Goal: Check status: Check status

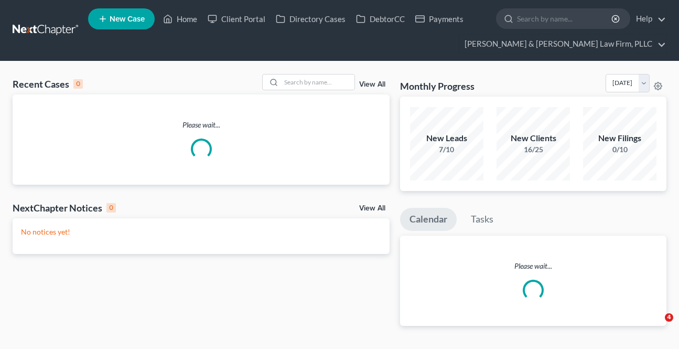
drag, startPoint x: 0, startPoint y: 0, endPoint x: 292, endPoint y: 84, distance: 303.8
click at [186, 20] on link "Home" at bounding box center [180, 18] width 45 height 19
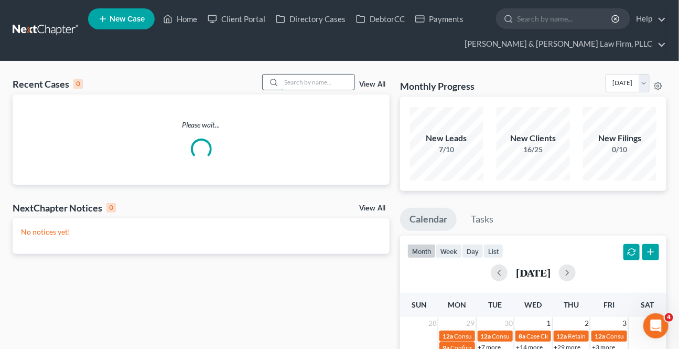
click at [292, 83] on input "search" at bounding box center [317, 81] width 73 height 15
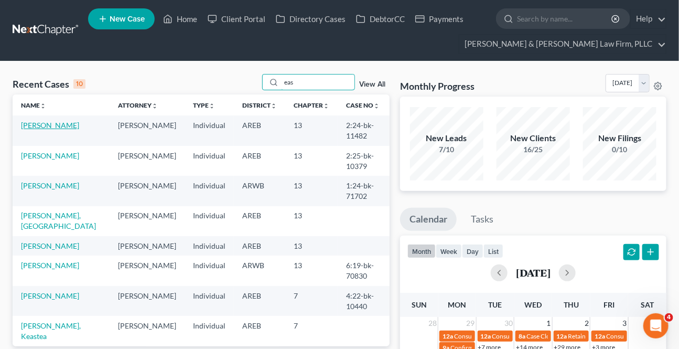
type input "eas"
click at [44, 127] on link "[PERSON_NAME]" at bounding box center [50, 125] width 58 height 9
select select "2"
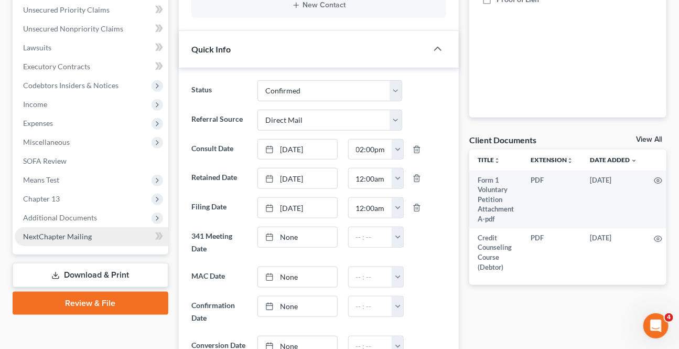
scroll to position [286, 0]
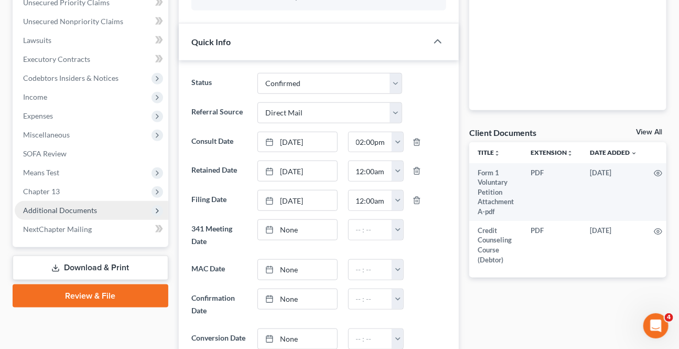
click at [60, 205] on span "Additional Documents" at bounding box center [60, 209] width 74 height 9
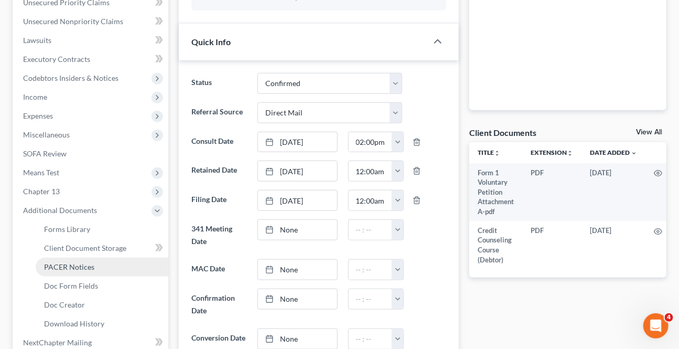
click at [62, 262] on span "PACER Notices" at bounding box center [69, 266] width 50 height 9
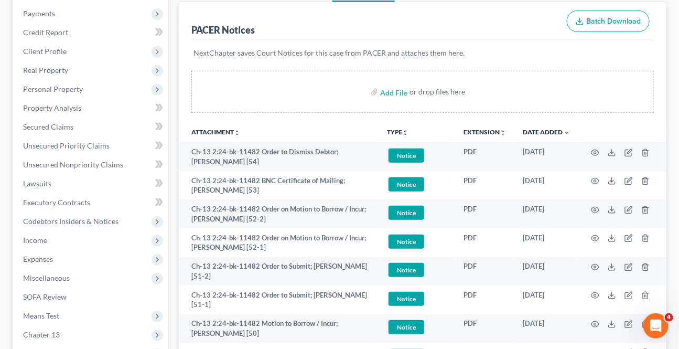
scroll to position [190, 0]
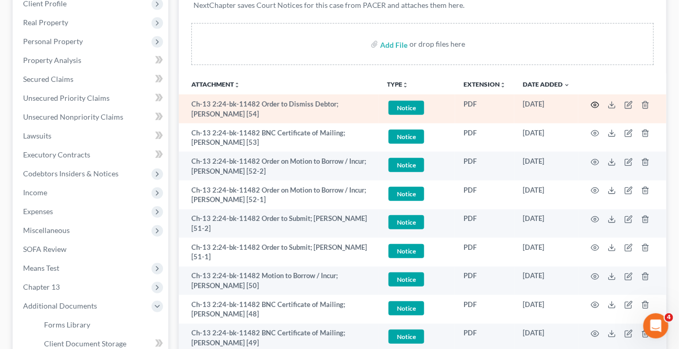
click at [593, 102] on icon "button" at bounding box center [595, 105] width 8 height 6
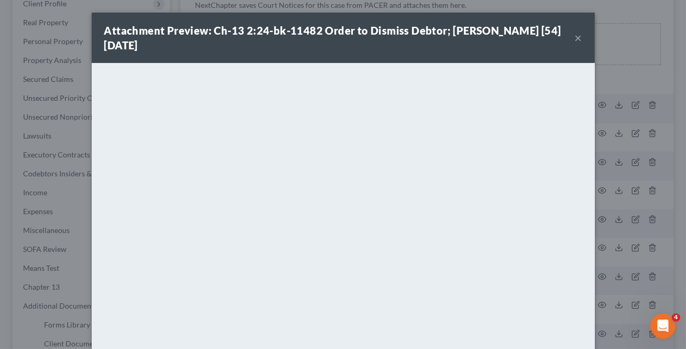
drag, startPoint x: 577, startPoint y: 35, endPoint x: 550, endPoint y: 63, distance: 38.6
click at [577, 35] on button "×" at bounding box center [578, 37] width 7 height 13
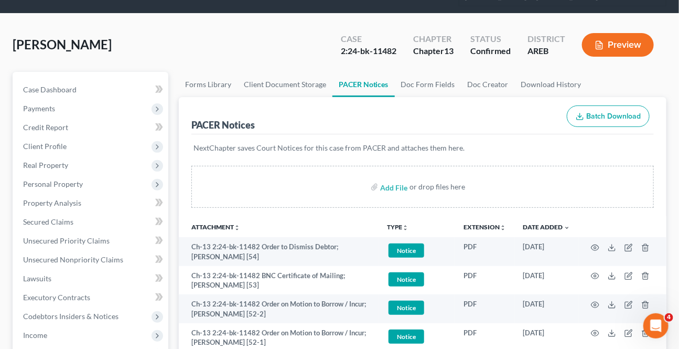
scroll to position [47, 0]
drag, startPoint x: 79, startPoint y: 86, endPoint x: 185, endPoint y: 90, distance: 106.0
click at [79, 86] on link "Case Dashboard" at bounding box center [92, 90] width 154 height 19
select select "2"
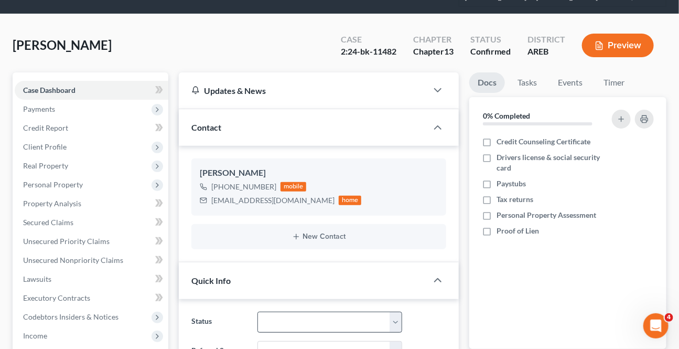
scroll to position [238, 0]
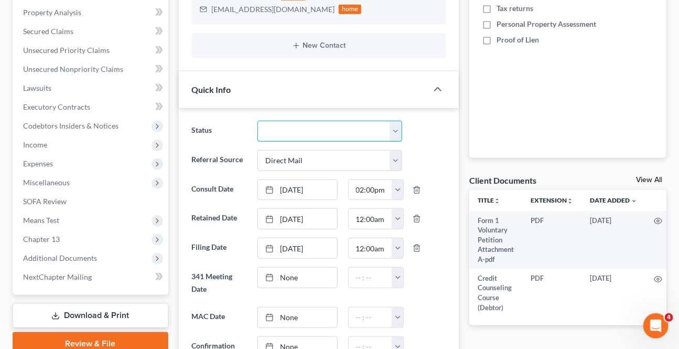
click at [319, 132] on select "Awaiting 341 Chapter 7 - Attended Meeting Confirmed Discharged Dismissed New Co…" at bounding box center [329, 131] width 144 height 21
select select "4"
click at [257, 121] on select "Awaiting 341 Chapter 7 - Attended Meeting Confirmed Discharged Dismissed New Co…" at bounding box center [329, 131] width 144 height 21
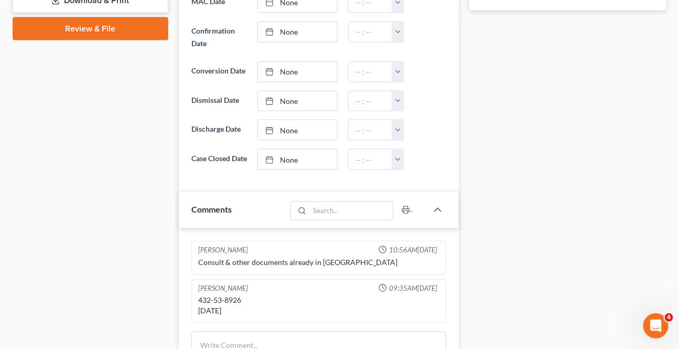
scroll to position [571, 0]
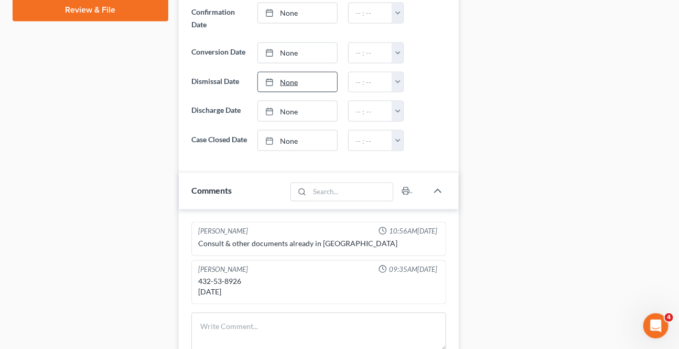
click at [300, 85] on link "None" at bounding box center [297, 82] width 79 height 20
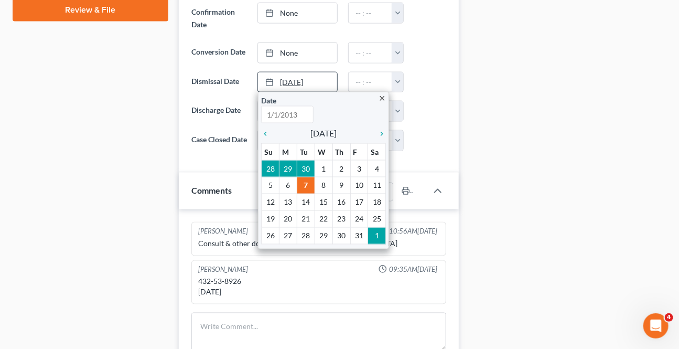
type input "[DATE]"
click at [402, 84] on button "button" at bounding box center [398, 82] width 12 height 20
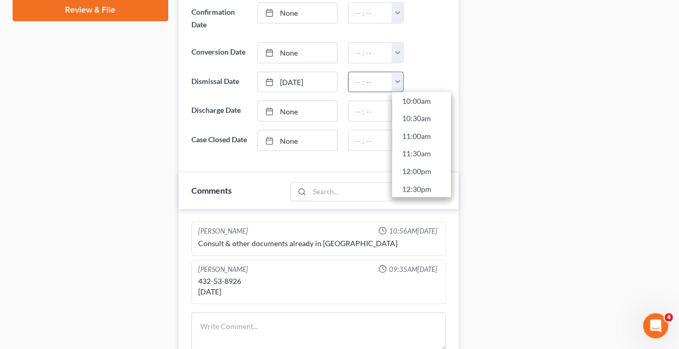
scroll to position [381, 0]
click at [421, 178] on link "1:00pm" at bounding box center [421, 182] width 59 height 18
type input "1:00pm"
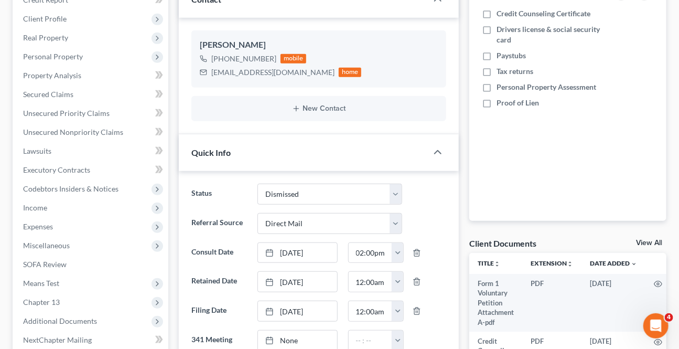
scroll to position [0, 0]
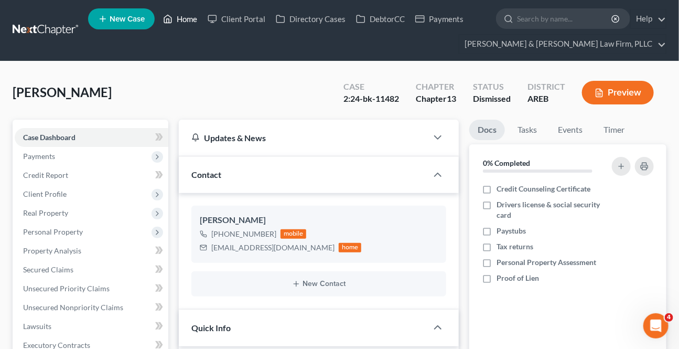
click at [189, 20] on link "Home" at bounding box center [180, 18] width 45 height 19
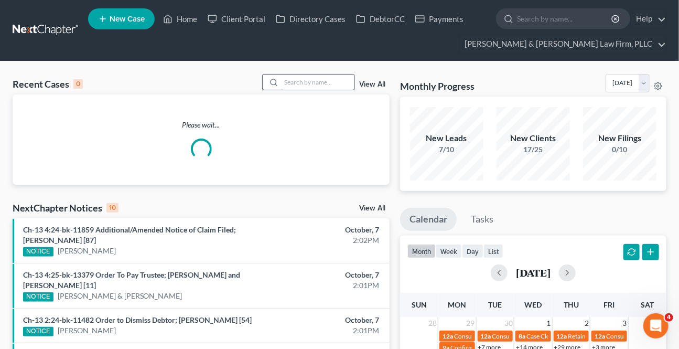
click at [292, 77] on input "search" at bounding box center [317, 81] width 73 height 15
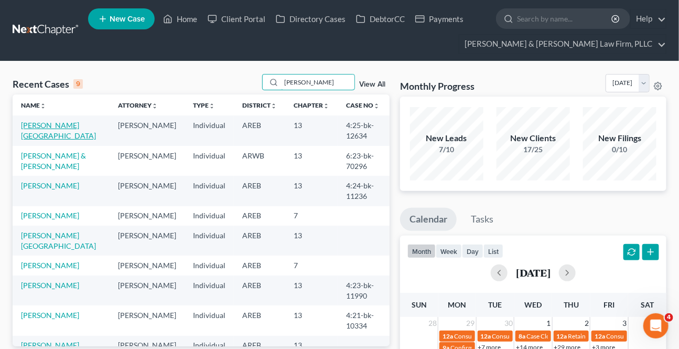
type input "[PERSON_NAME]"
click at [57, 125] on link "[PERSON_NAME][GEOGRAPHIC_DATA]" at bounding box center [58, 130] width 75 height 19
select select "0"
select select "4"
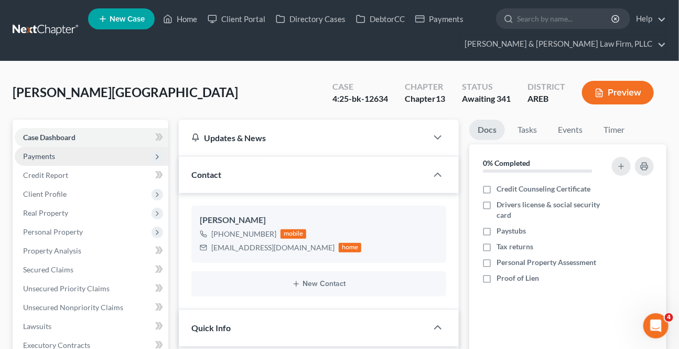
click at [52, 158] on span "Payments" at bounding box center [39, 155] width 32 height 9
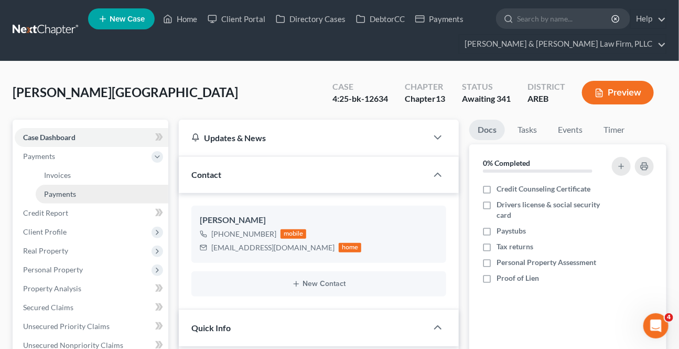
click at [48, 198] on link "Payments" at bounding box center [102, 194] width 133 height 19
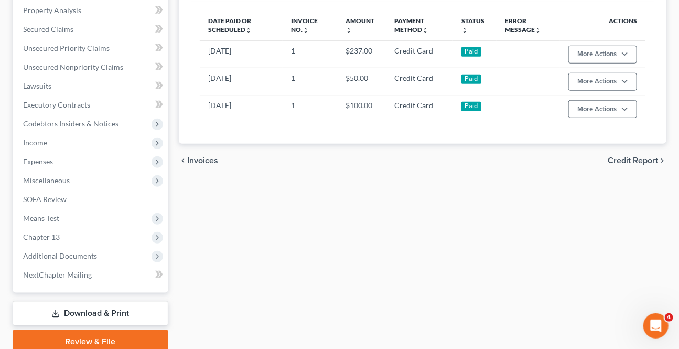
scroll to position [286, 0]
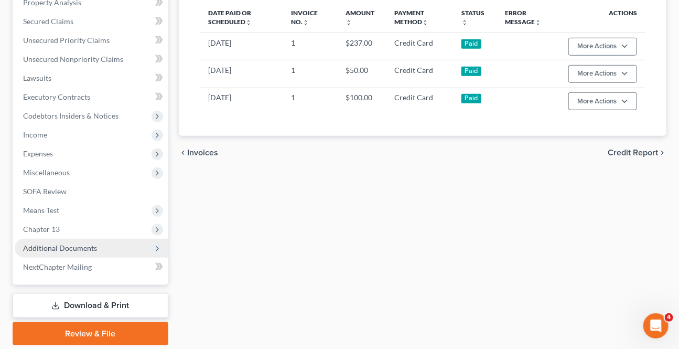
click at [83, 251] on span "Additional Documents" at bounding box center [60, 247] width 74 height 9
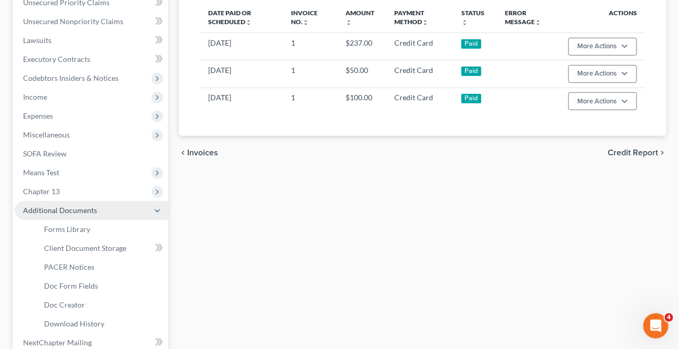
scroll to position [247, 0]
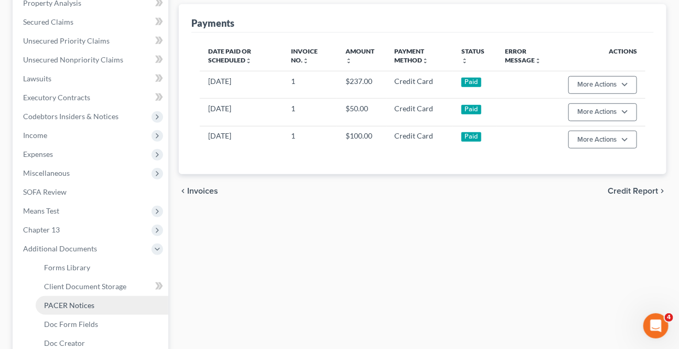
click at [56, 305] on span "PACER Notices" at bounding box center [69, 304] width 50 height 9
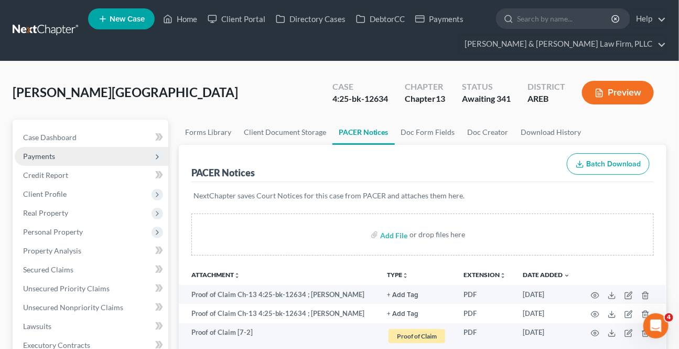
click at [41, 157] on span "Payments" at bounding box center [39, 155] width 32 height 9
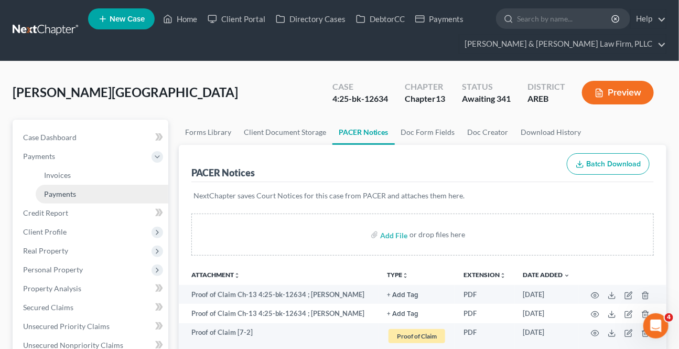
click at [52, 191] on span "Payments" at bounding box center [60, 193] width 32 height 9
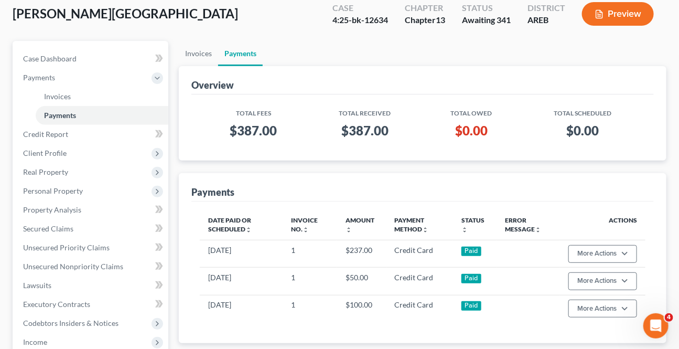
scroll to position [95, 0]
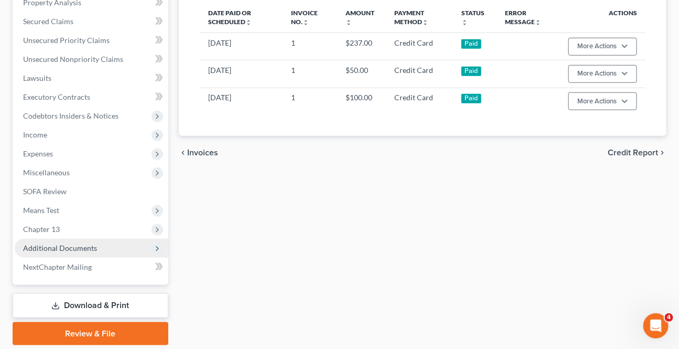
click at [79, 246] on span "Additional Documents" at bounding box center [60, 247] width 74 height 9
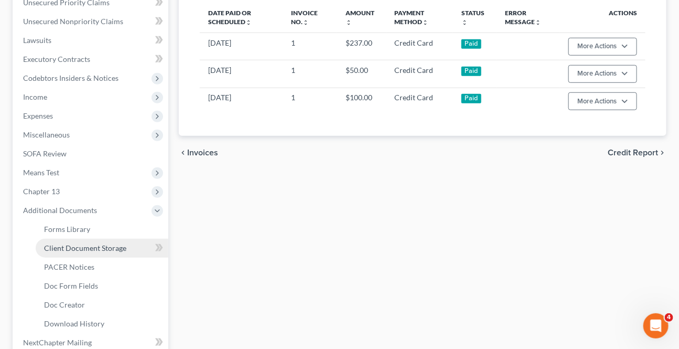
scroll to position [247, 0]
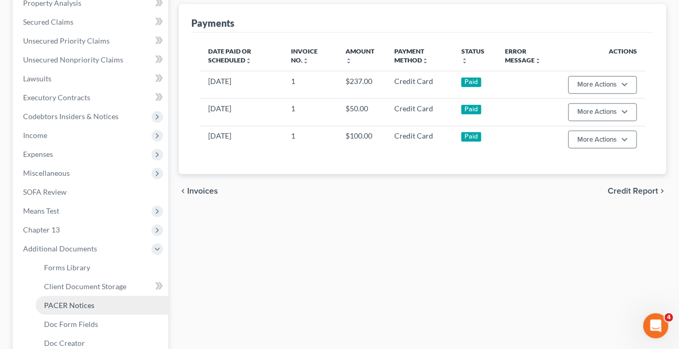
click at [84, 297] on link "PACER Notices" at bounding box center [102, 305] width 133 height 19
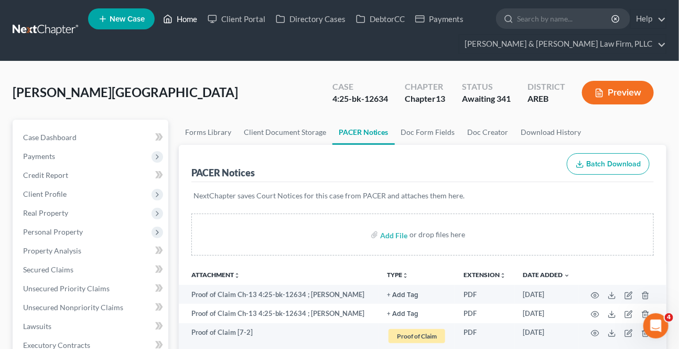
click at [178, 16] on link "Home" at bounding box center [180, 18] width 45 height 19
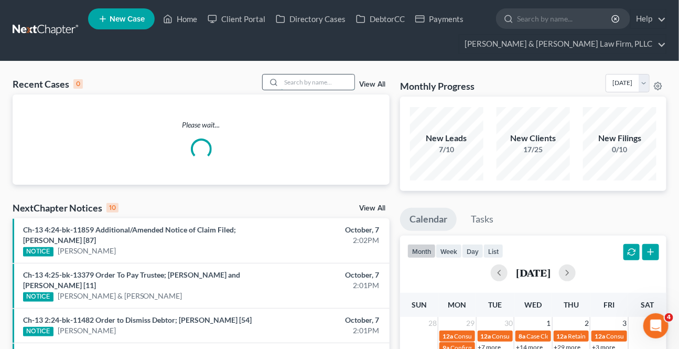
click at [305, 82] on input "search" at bounding box center [317, 81] width 73 height 15
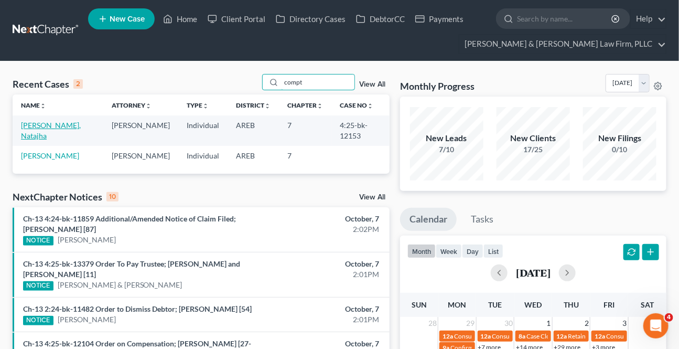
type input "compt"
click at [42, 125] on link "[PERSON_NAME], Natajha" at bounding box center [51, 130] width 60 height 19
select select "2"
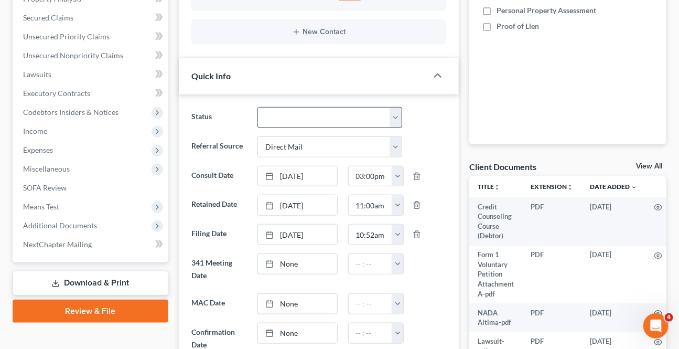
scroll to position [286, 0]
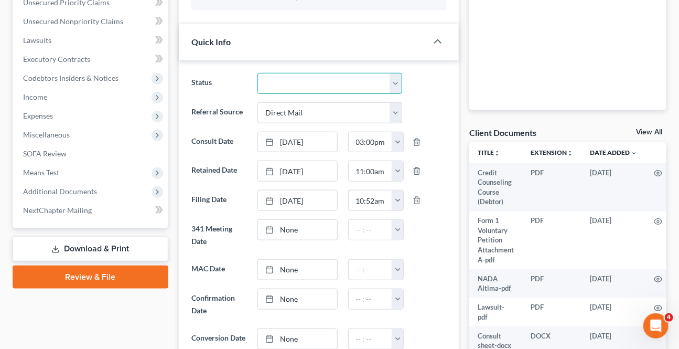
drag, startPoint x: 309, startPoint y: 84, endPoint x: 306, endPoint y: 91, distance: 8.0
click at [309, 84] on select "Awaiting 341 Chapter 7 - Attended Meeting Confirmed Discharged Dismissed New Co…" at bounding box center [329, 83] width 144 height 21
select select "3"
click at [257, 73] on select "Awaiting 341 Chapter 7 - Attended Meeting Confirmed Discharged Dismissed New Co…" at bounding box center [329, 83] width 144 height 21
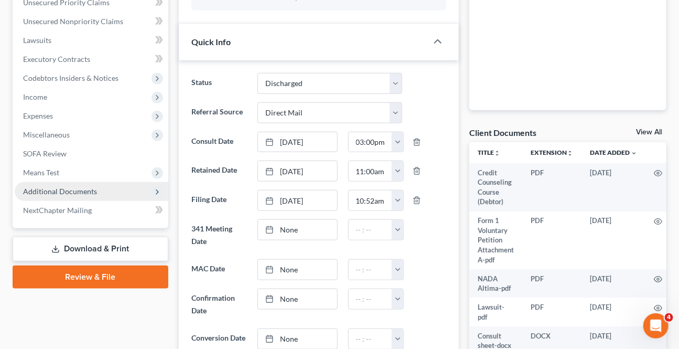
click at [72, 191] on span "Additional Documents" at bounding box center [60, 191] width 74 height 9
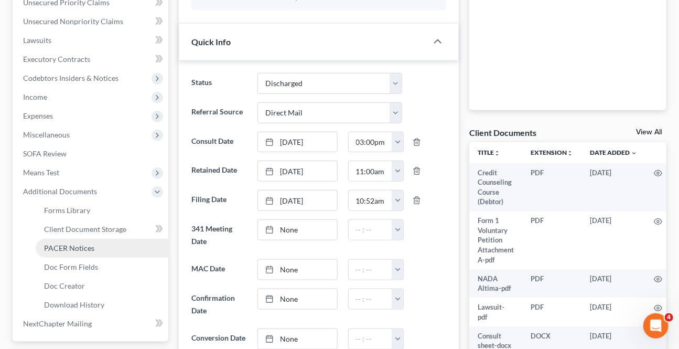
click at [80, 248] on span "PACER Notices" at bounding box center [69, 247] width 50 height 9
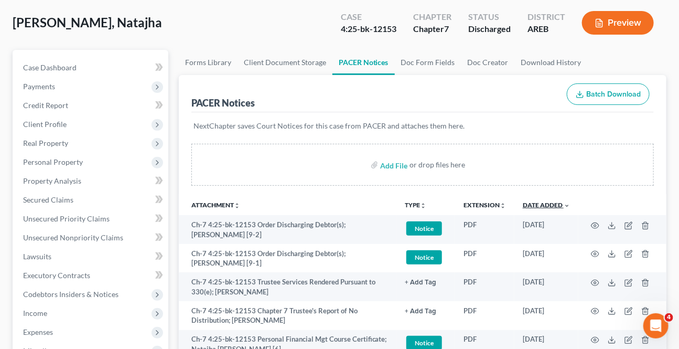
scroll to position [95, 0]
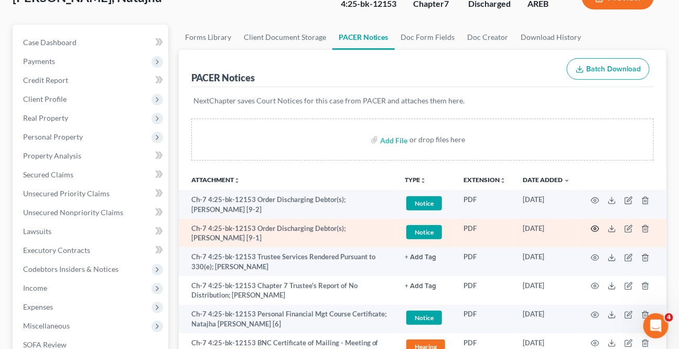
click at [596, 225] on icon "button" at bounding box center [595, 228] width 8 height 8
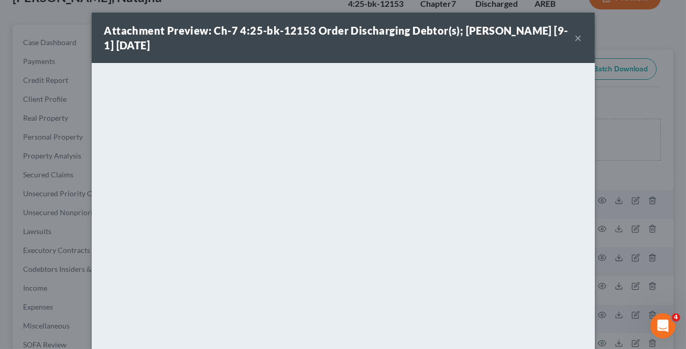
drag, startPoint x: 577, startPoint y: 36, endPoint x: 578, endPoint y: 64, distance: 27.8
click at [577, 36] on button "×" at bounding box center [578, 37] width 7 height 13
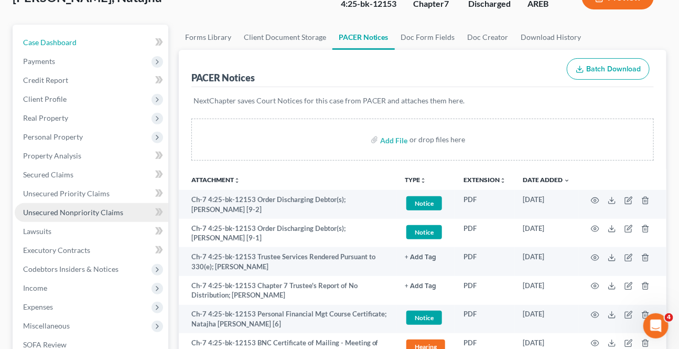
drag, startPoint x: 59, startPoint y: 42, endPoint x: 106, endPoint y: 204, distance: 168.6
click at [59, 42] on span "Case Dashboard" at bounding box center [49, 42] width 53 height 9
select select "2"
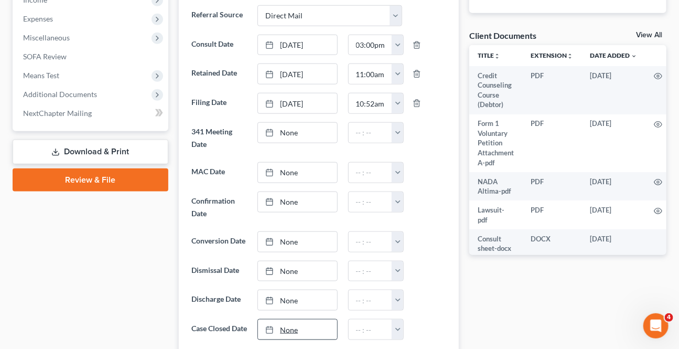
scroll to position [429, 0]
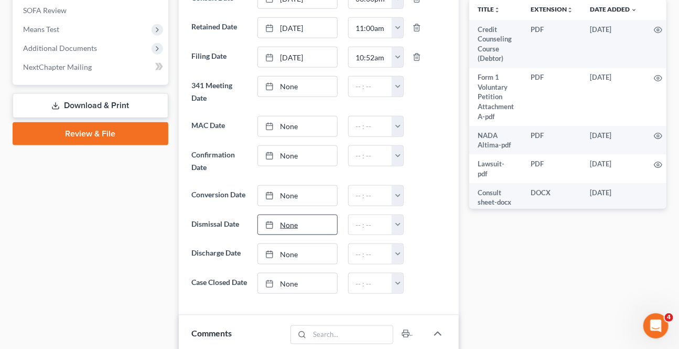
drag, startPoint x: 285, startPoint y: 256, endPoint x: 309, endPoint y: 73, distance: 184.6
click at [286, 256] on link "None" at bounding box center [297, 254] width 79 height 20
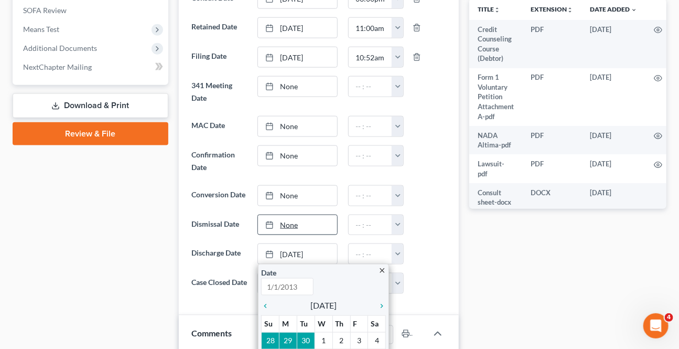
type input "[DATE]"
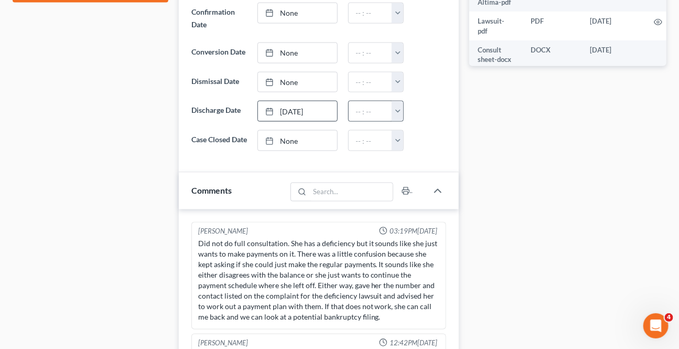
click at [393, 107] on button "button" at bounding box center [398, 111] width 12 height 20
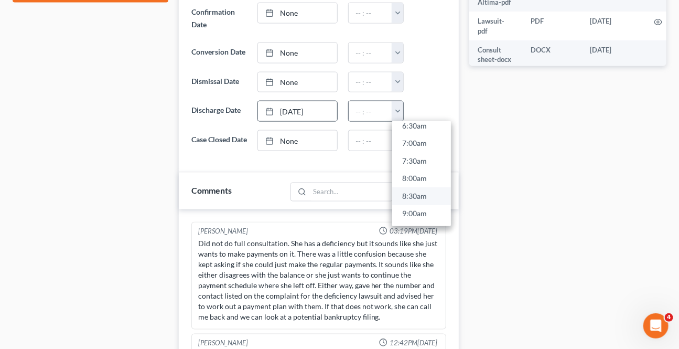
scroll to position [238, 0]
click at [413, 193] on link "8:30am" at bounding box center [421, 196] width 59 height 18
type input "8:30am"
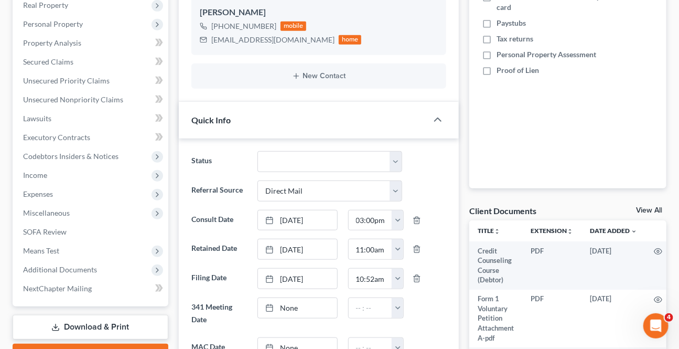
scroll to position [0, 0]
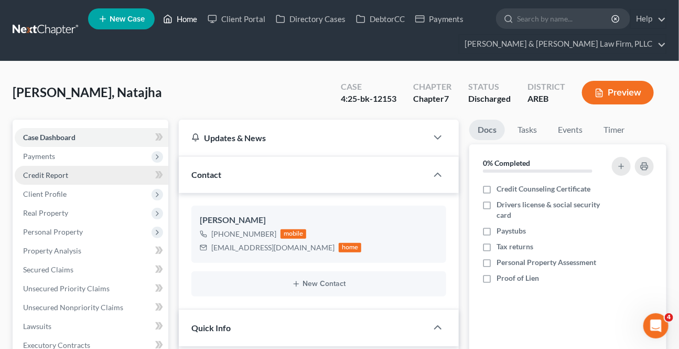
drag, startPoint x: 183, startPoint y: 15, endPoint x: 22, endPoint y: 176, distance: 227.6
click at [183, 15] on link "Home" at bounding box center [180, 18] width 45 height 19
